Goal: Task Accomplishment & Management: Use online tool/utility

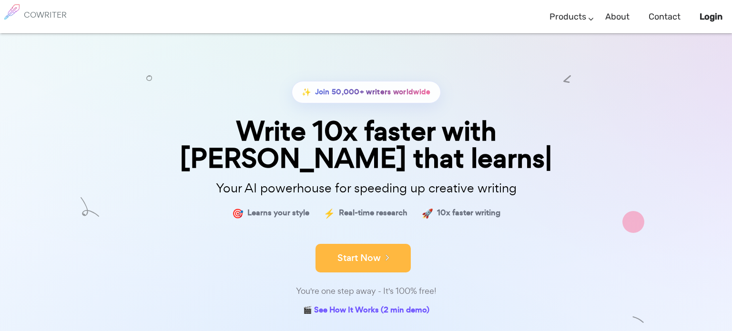
click at [375, 285] on div "You're one step away - It's 100% free!" at bounding box center [366, 292] width 477 height 14
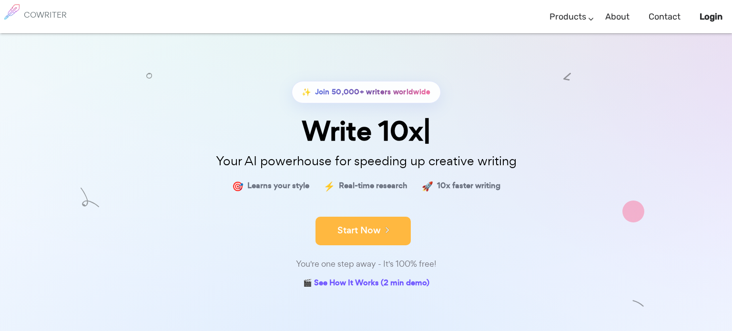
click at [347, 223] on button "Start Now" at bounding box center [363, 231] width 95 height 29
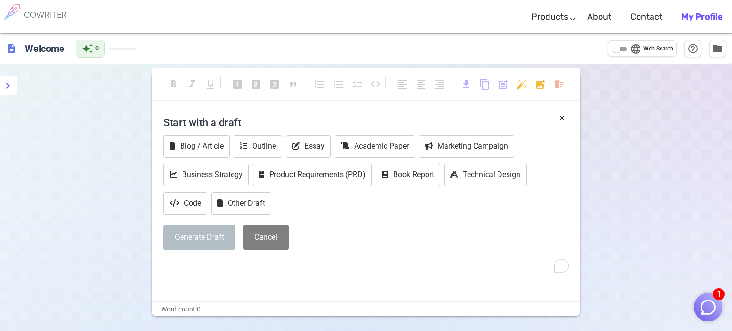
click at [177, 118] on h4 "Start with a draft" at bounding box center [366, 122] width 405 height 23
click at [231, 109] on div "format_bold format_italic format_underlined looks_one looks_two looks_3 format_…" at bounding box center [366, 89] width 429 height 43
click at [319, 127] on h4 "Start with a draft" at bounding box center [366, 122] width 405 height 23
click at [218, 270] on p "﻿" at bounding box center [366, 267] width 405 height 14
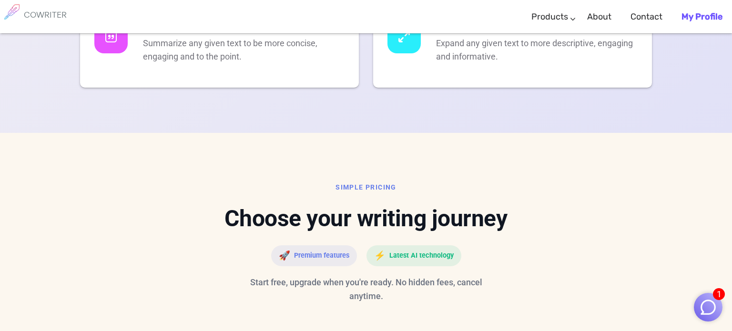
scroll to position [2098, 0]
